Goal: Transaction & Acquisition: Purchase product/service

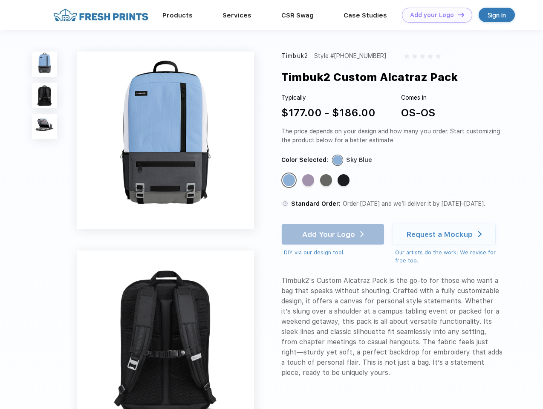
click at [434, 15] on link "Add your Logo Design Tool" at bounding box center [437, 15] width 70 height 15
click at [0, 0] on div "Design Tool" at bounding box center [0, 0] width 0 height 0
click at [458, 14] on link "Add your Logo Design Tool" at bounding box center [437, 15] width 70 height 15
click at [45, 64] on img at bounding box center [44, 64] width 25 height 25
click at [45, 96] on img at bounding box center [44, 95] width 25 height 25
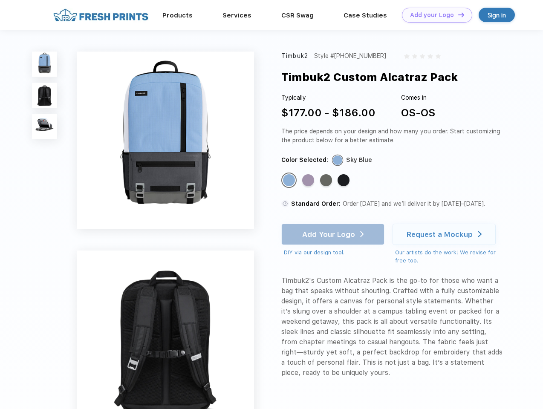
click at [45, 127] on img at bounding box center [44, 126] width 25 height 25
click at [290, 181] on div "Standard Color" at bounding box center [289, 180] width 12 height 12
click at [309, 181] on div "Standard Color" at bounding box center [308, 180] width 12 height 12
click at [327, 181] on div "Standard Color" at bounding box center [326, 180] width 12 height 12
click at [345, 181] on div "Standard Color" at bounding box center [344, 180] width 12 height 12
